Goal: Information Seeking & Learning: Check status

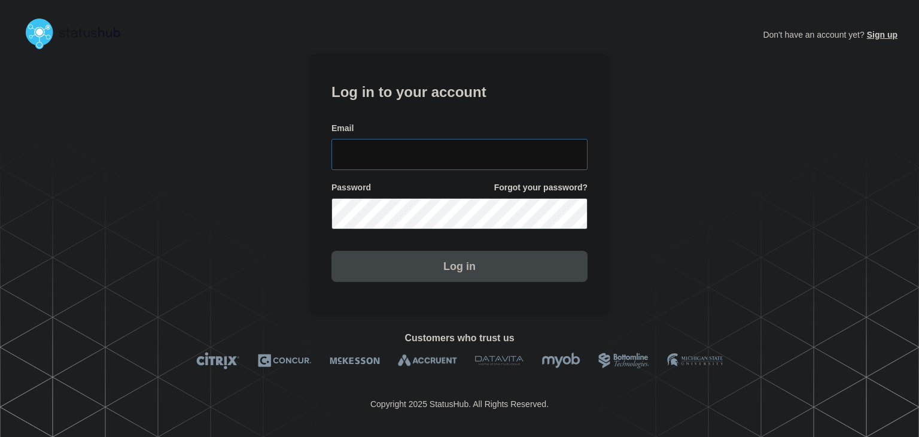
type input "amanda.mckeehan@conexon.us"
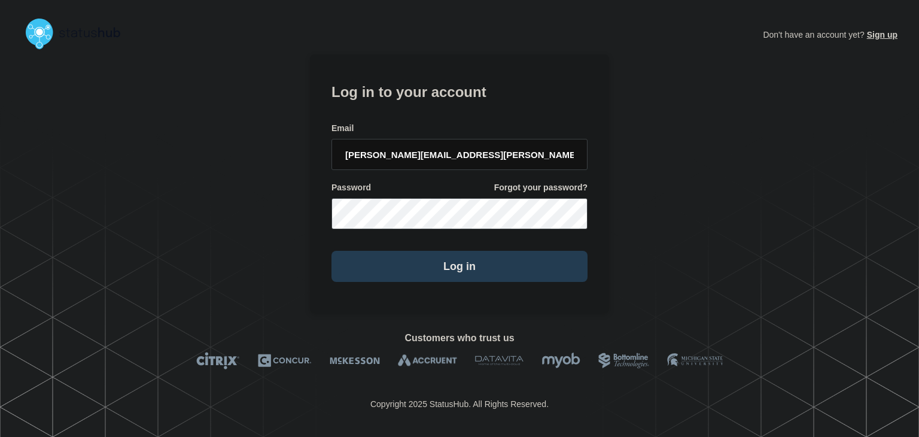
click at [450, 265] on button "Log in" at bounding box center [459, 266] width 256 height 31
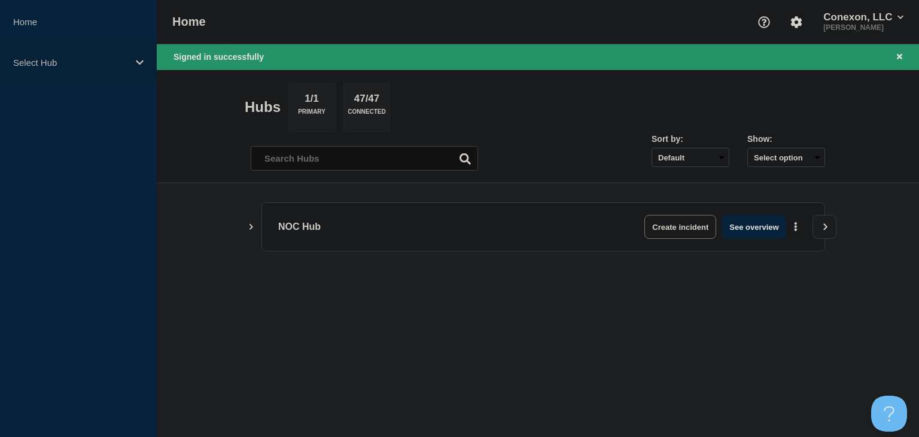
click at [78, 60] on p "Select Hub" at bounding box center [70, 62] width 115 height 10
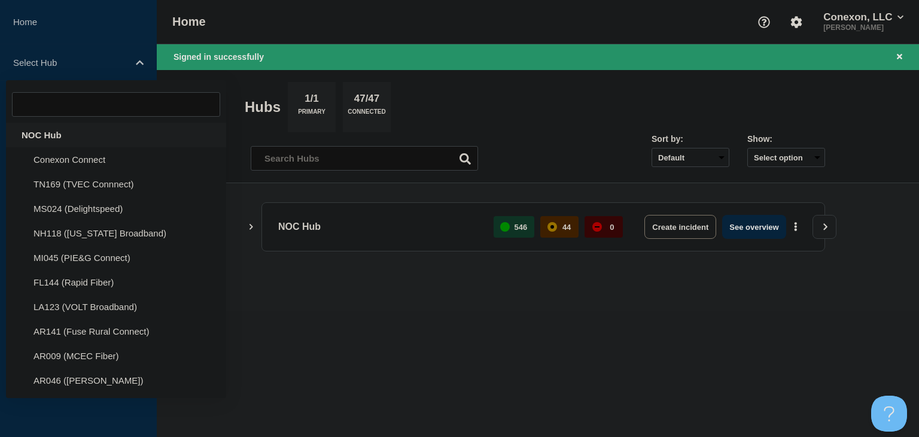
click at [58, 133] on div "NOC Hub" at bounding box center [116, 135] width 220 height 25
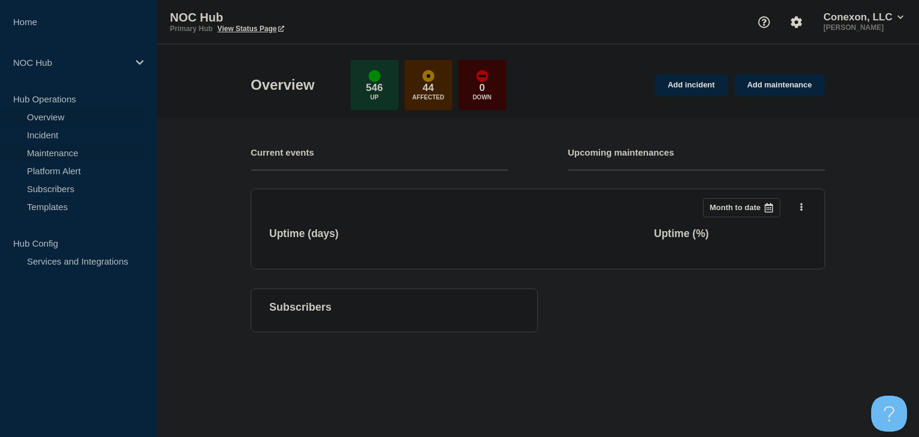
click at [59, 154] on link "Maintenance" at bounding box center [72, 153] width 145 height 18
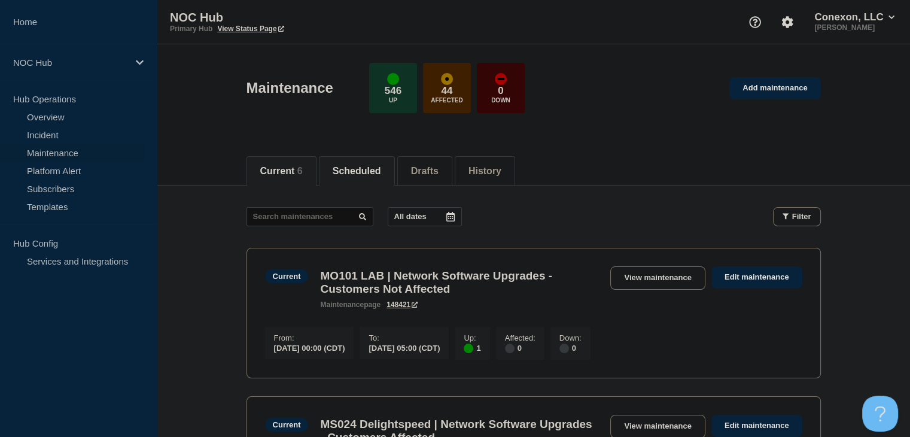
click at [361, 173] on button "Scheduled" at bounding box center [356, 171] width 48 height 11
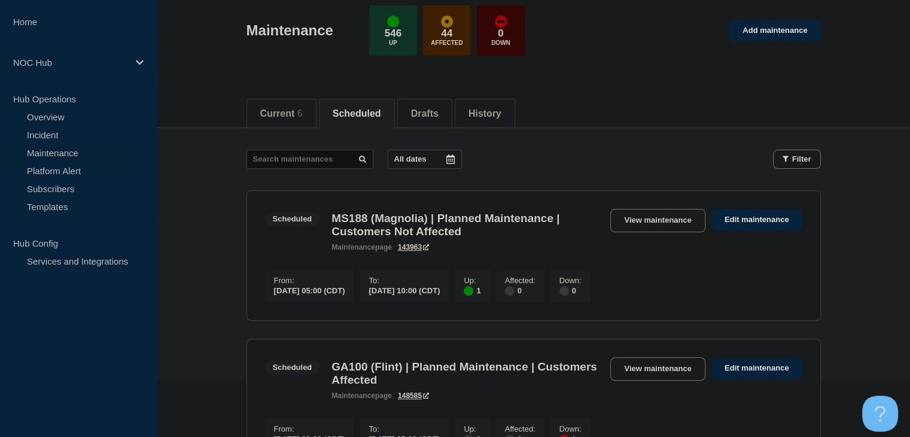
scroll to position [120, 0]
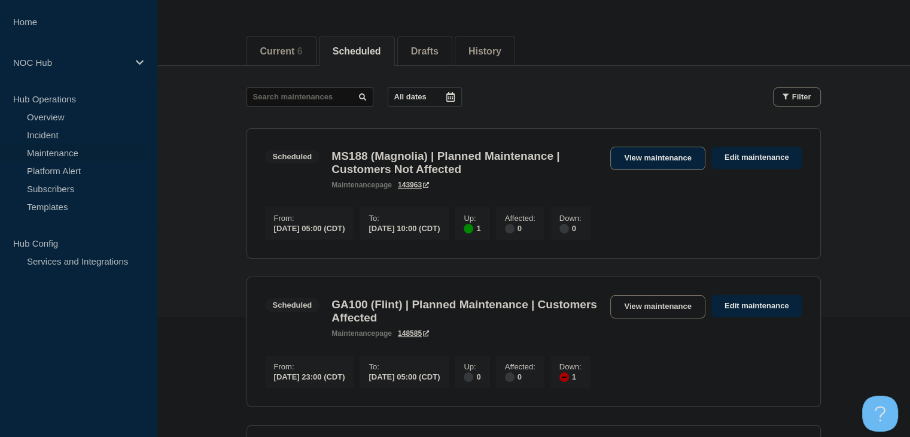
click at [672, 165] on link "View maintenance" at bounding box center [657, 158] width 94 height 23
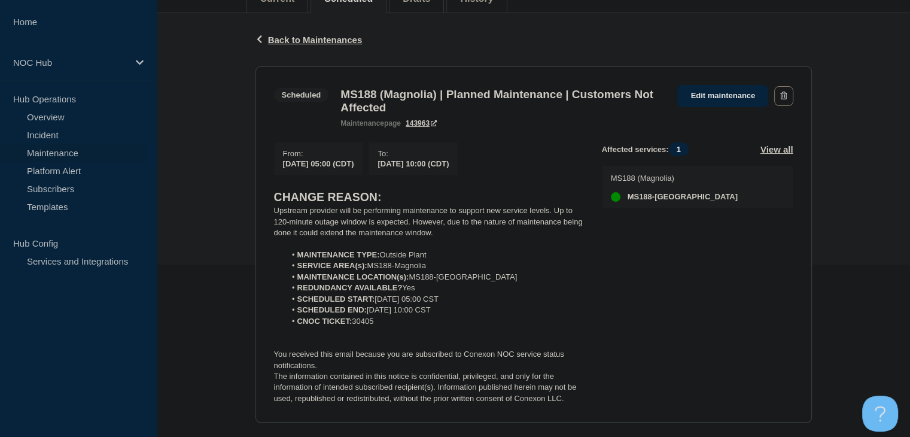
scroll to position [179, 0]
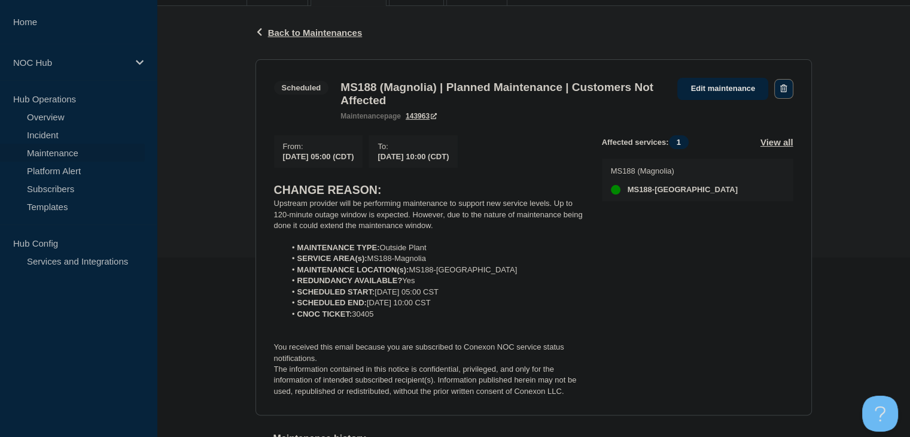
click at [782, 84] on icon "button" at bounding box center [783, 88] width 7 height 8
